Goal: Information Seeking & Learning: Learn about a topic

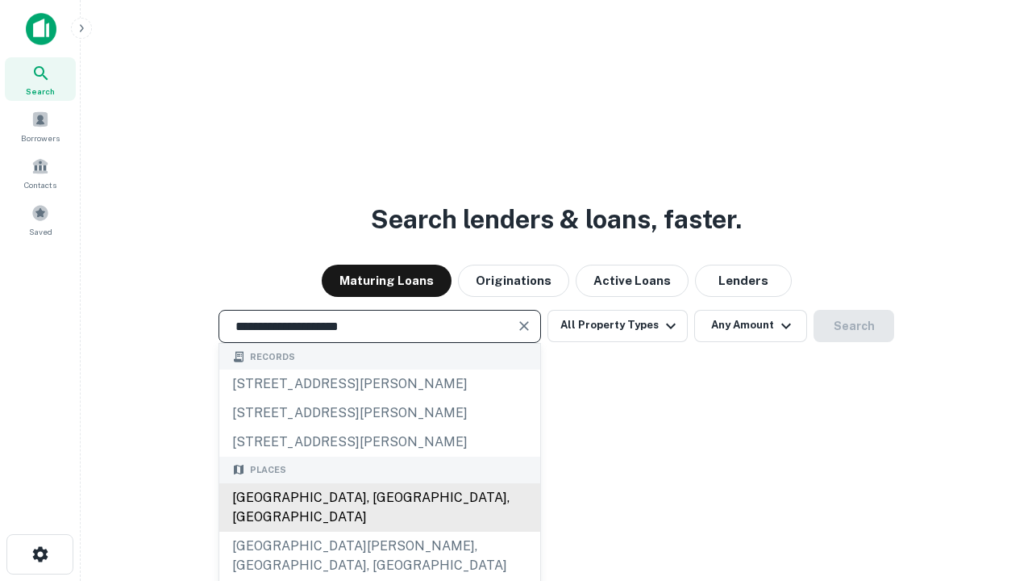
click at [379, 531] on div "Santa Monica, CA, USA" at bounding box center [379, 507] width 321 height 48
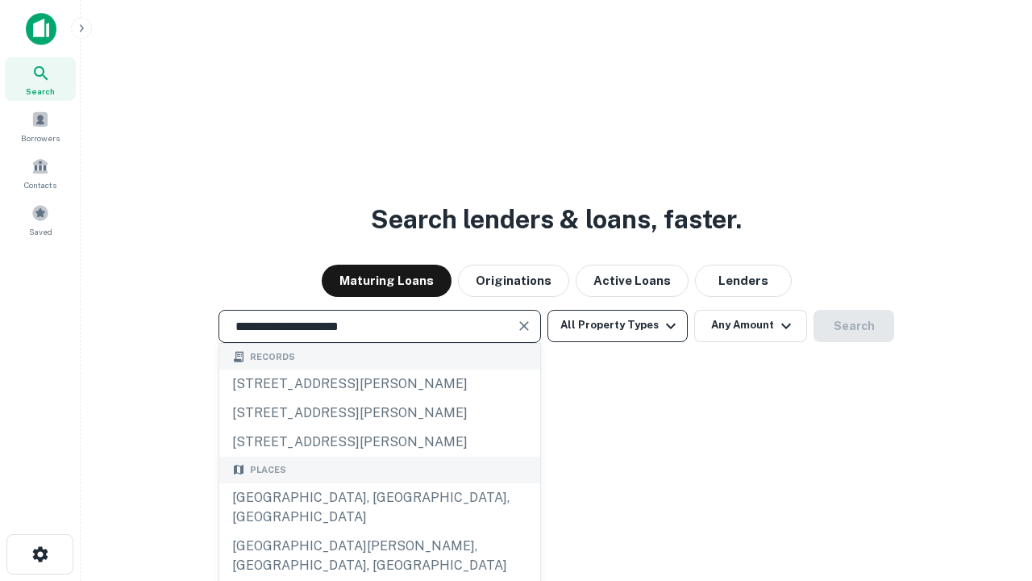
type input "**********"
click at [618, 325] on button "All Property Types" at bounding box center [617, 326] width 140 height 32
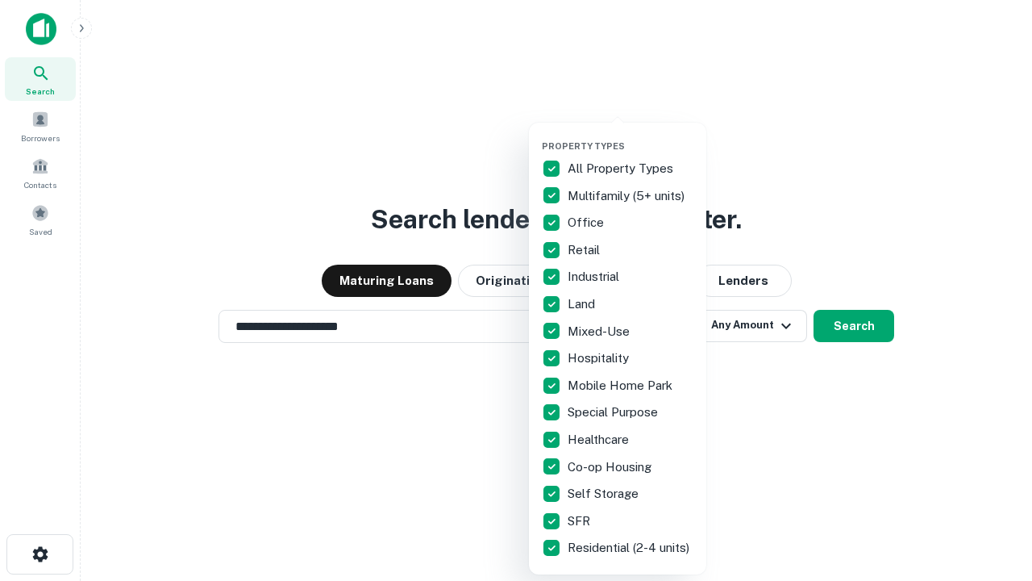
click at [631, 135] on button "button" at bounding box center [630, 135] width 177 height 1
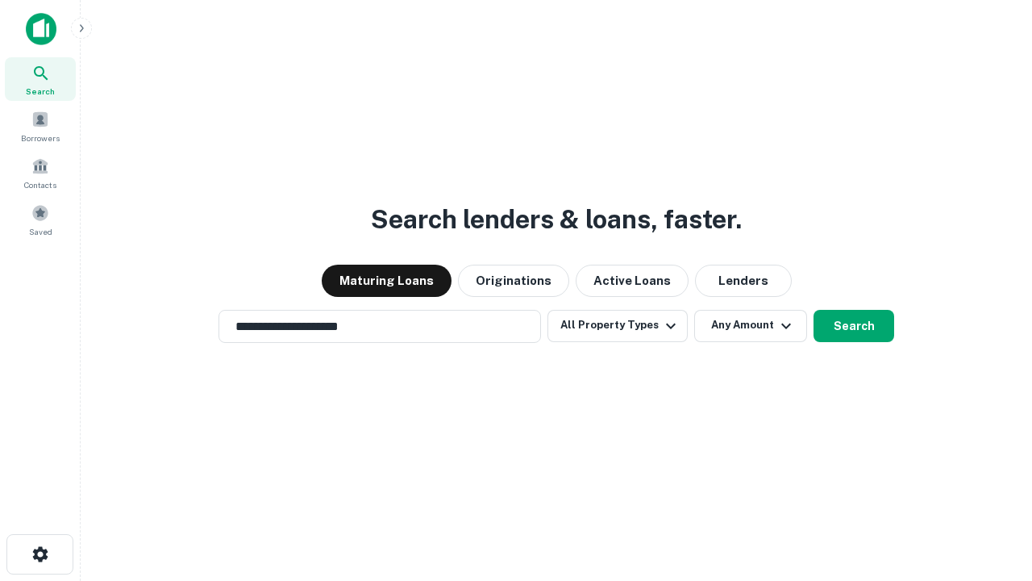
scroll to position [10, 194]
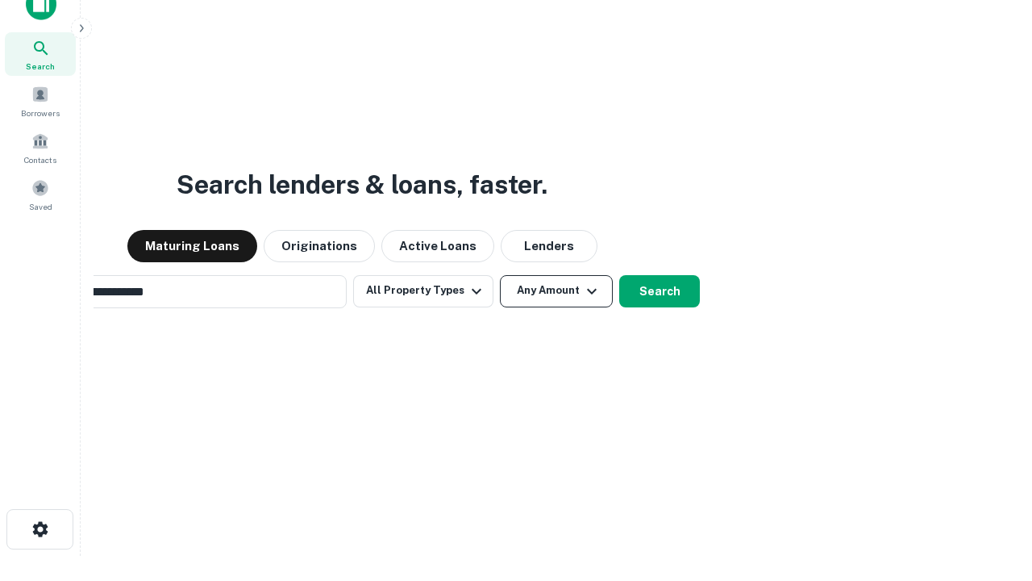
click at [500, 275] on button "Any Amount" at bounding box center [556, 291] width 113 height 32
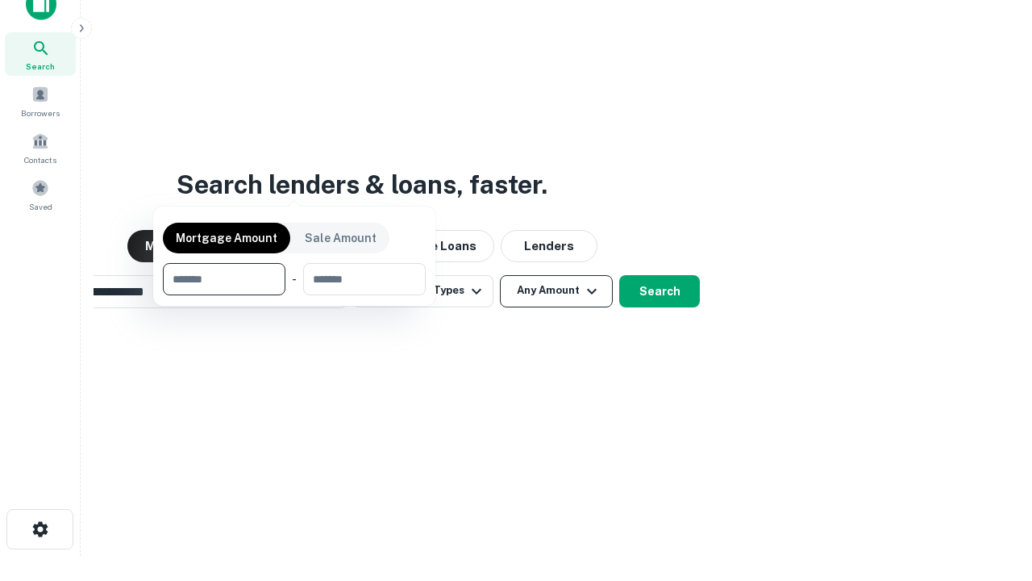
scroll to position [26, 0]
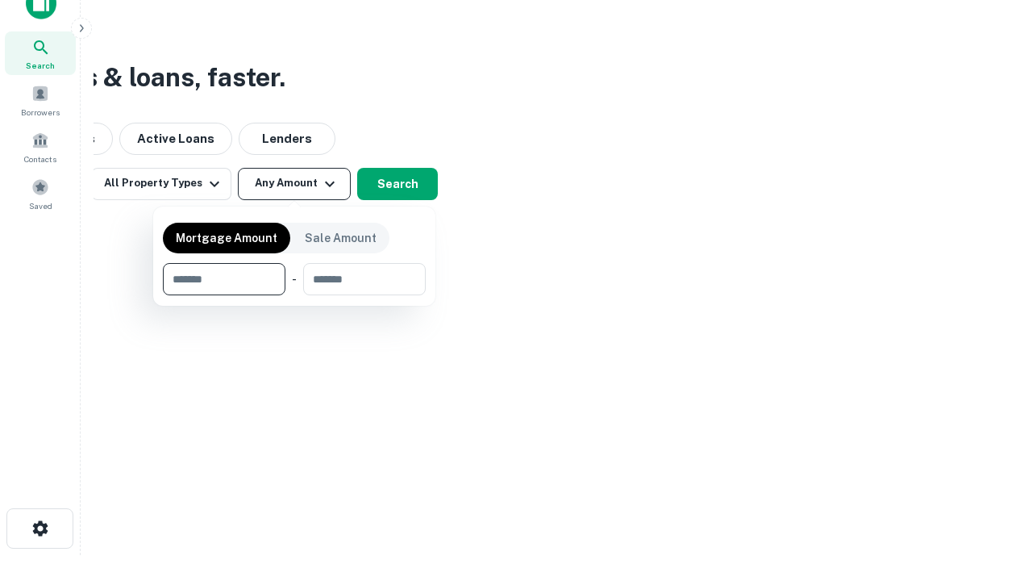
type input "*******"
click at [294, 295] on button "button" at bounding box center [294, 295] width 263 height 1
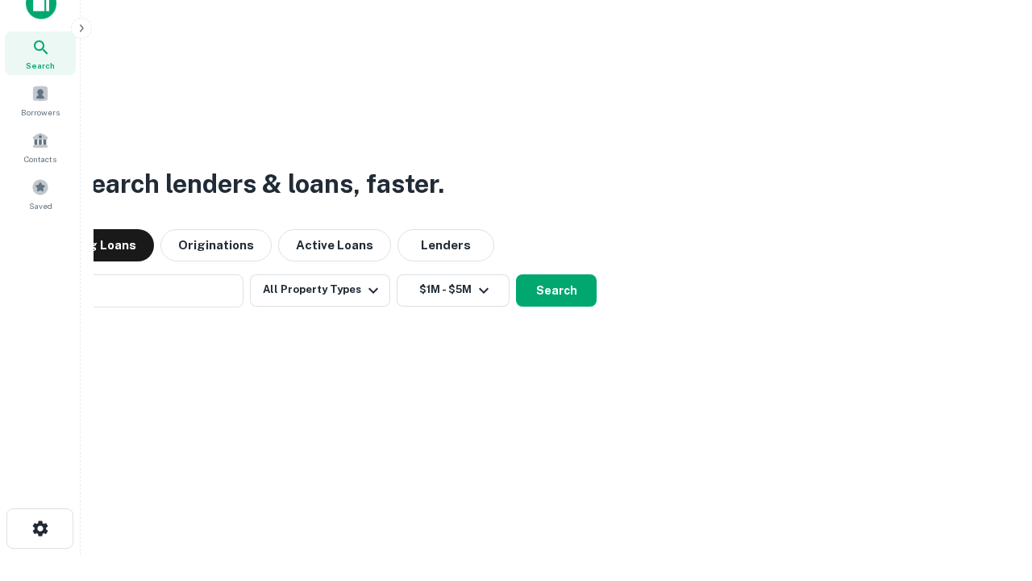
scroll to position [25, 0]
click at [516, 275] on button "Search" at bounding box center [556, 291] width 81 height 32
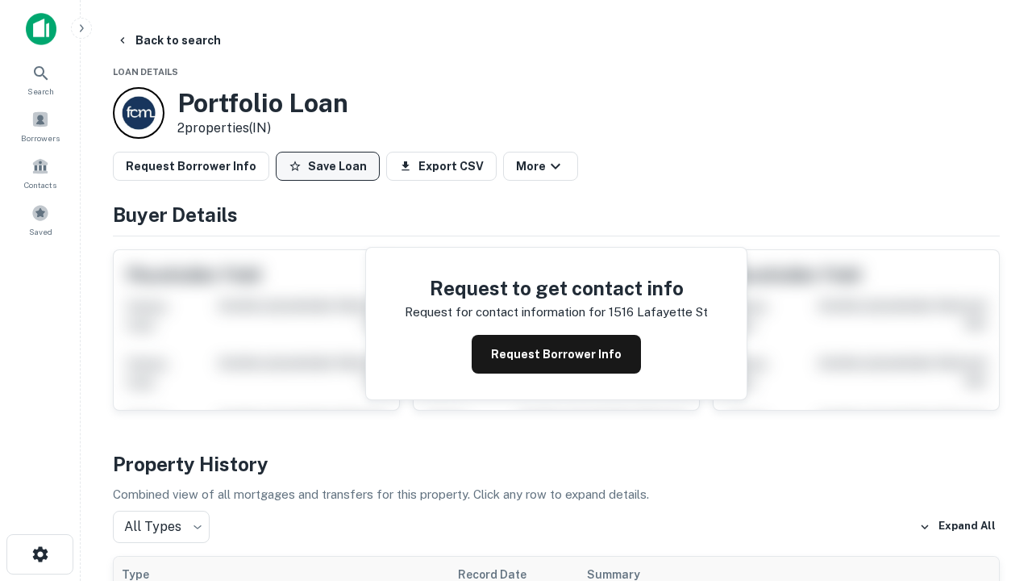
click at [327, 166] on button "Save Loan" at bounding box center [328, 166] width 104 height 29
click at [331, 166] on button "Save Loan" at bounding box center [328, 166] width 104 height 29
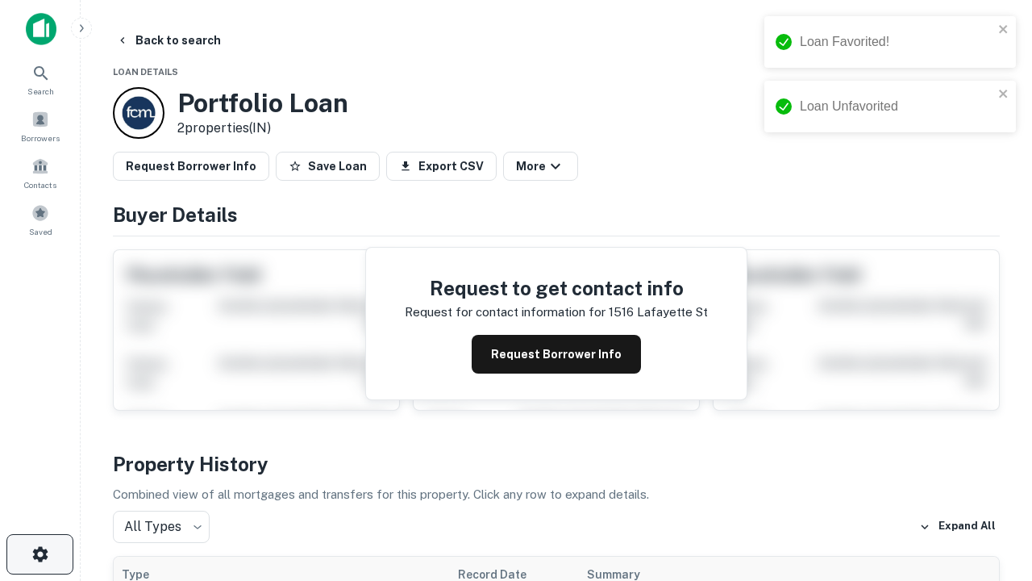
click at [40, 554] on icon "button" at bounding box center [40, 553] width 19 height 19
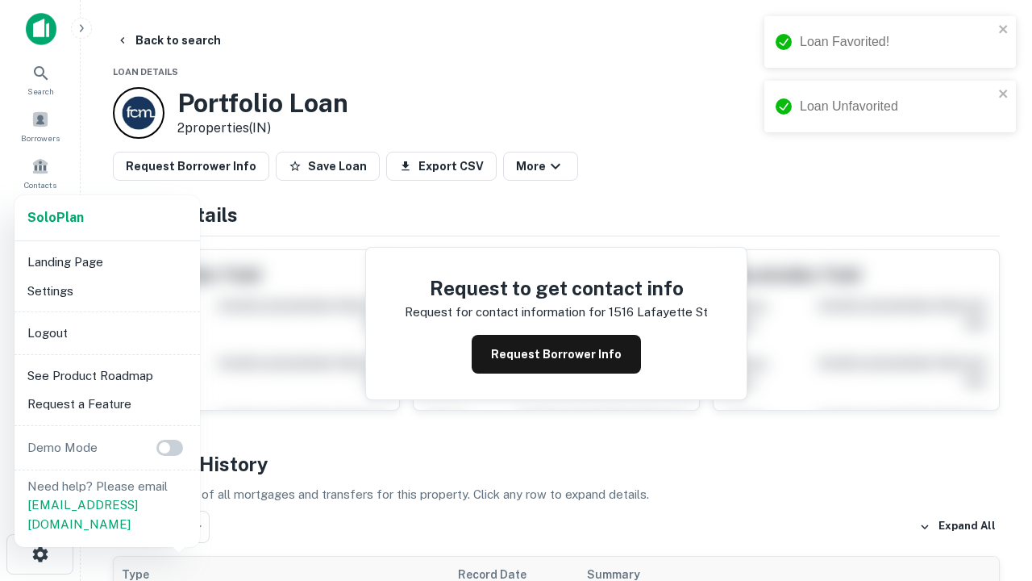
click at [106, 332] on li "Logout" at bounding box center [107, 332] width 173 height 29
